Goal: Task Accomplishment & Management: Manage account settings

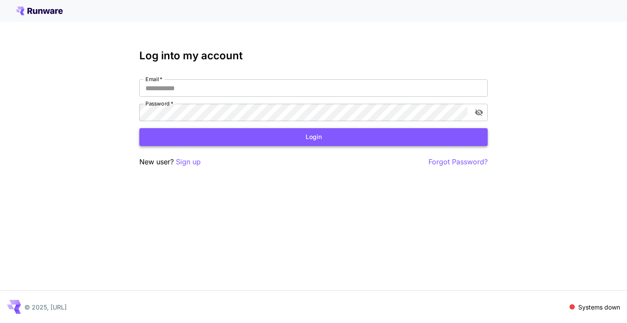
type input "**********"
click at [196, 139] on button "Login" at bounding box center [313, 137] width 349 height 18
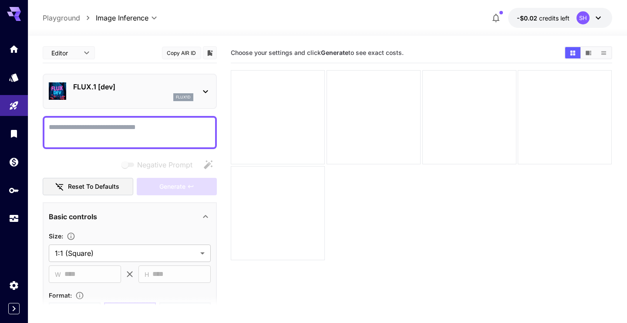
click at [499, 19] on icon "button" at bounding box center [496, 18] width 7 height 9
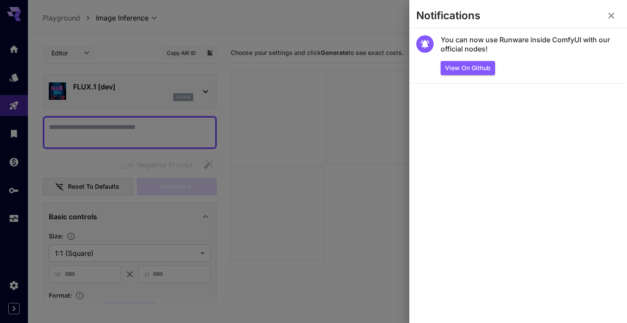
click at [611, 13] on icon "button" at bounding box center [612, 15] width 10 height 10
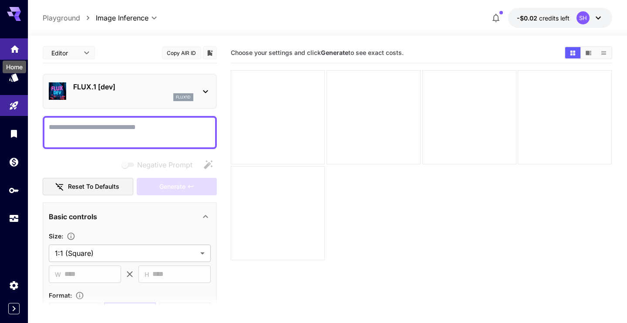
click at [10, 52] on icon "Home" at bounding box center [15, 46] width 10 height 10
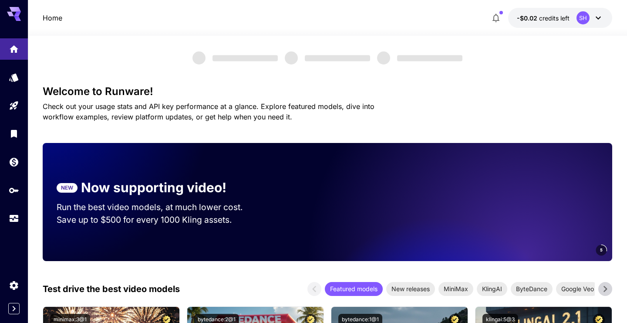
scroll to position [7, 0]
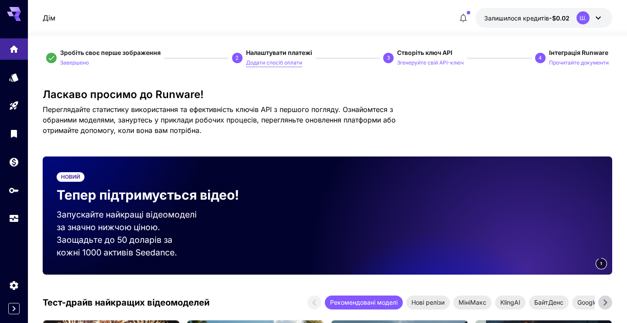
click at [273, 61] on font "Додати спосіб оплати" at bounding box center [274, 62] width 56 height 7
